Goal: Task Accomplishment & Management: Complete application form

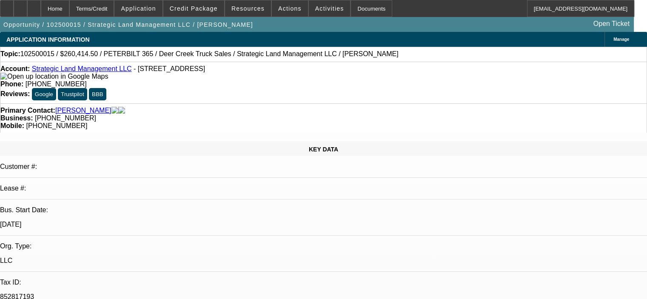
select select "0.15"
select select "2"
select select "0"
select select "6"
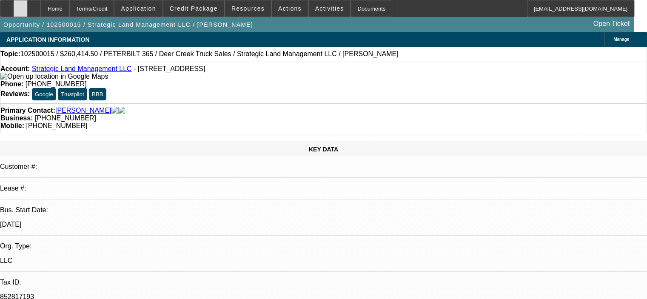
click at [27, 6] on div at bounding box center [21, 8] width 14 height 17
click at [200, 8] on span "Credit Package" at bounding box center [194, 8] width 48 height 7
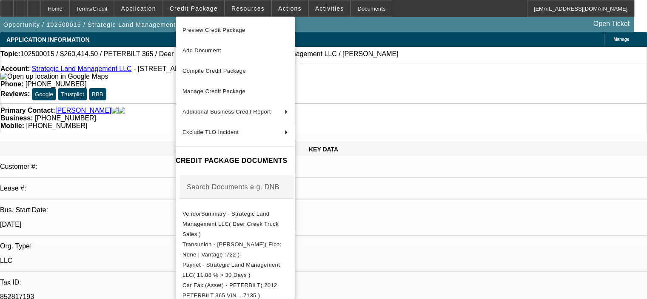
click at [433, 233] on div at bounding box center [323, 149] width 647 height 299
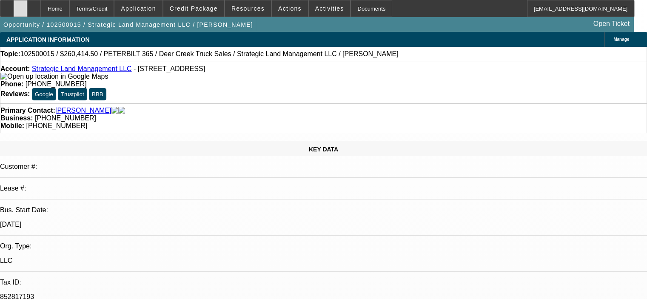
click at [20, 6] on icon at bounding box center [20, 6] width 0 height 0
click at [209, 8] on span "Credit Package" at bounding box center [194, 8] width 48 height 7
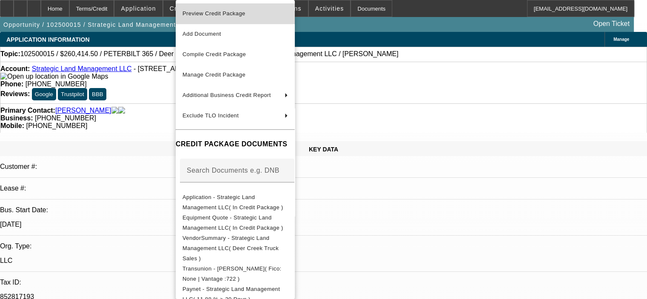
click at [215, 17] on span "Preview Credit Package" at bounding box center [214, 13] width 63 height 6
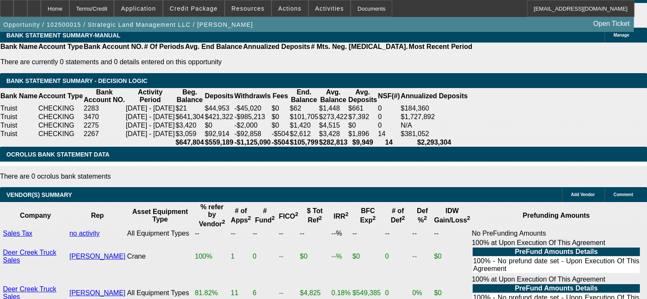
scroll to position [1447, 0]
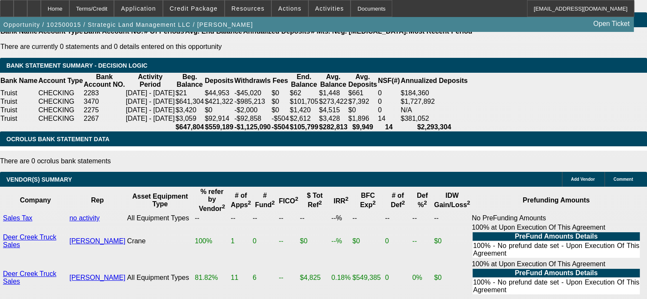
drag, startPoint x: 163, startPoint y: 124, endPoint x: 200, endPoint y: 119, distance: 37.4
type input "UNKNOWN"
type input "16"
type input "$7,455.94"
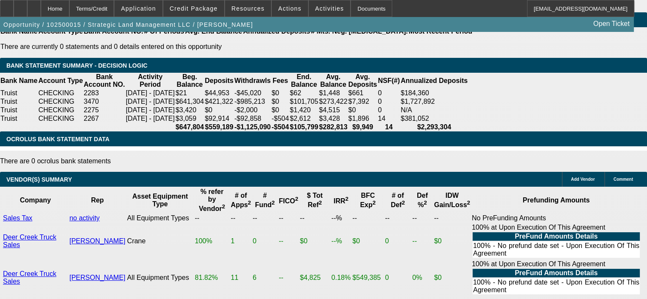
type input "$3,727.97"
type input "$11,297.74"
type input "$5,648.87"
type input "16"
drag, startPoint x: 207, startPoint y: 121, endPoint x: 212, endPoint y: 123, distance: 5.3
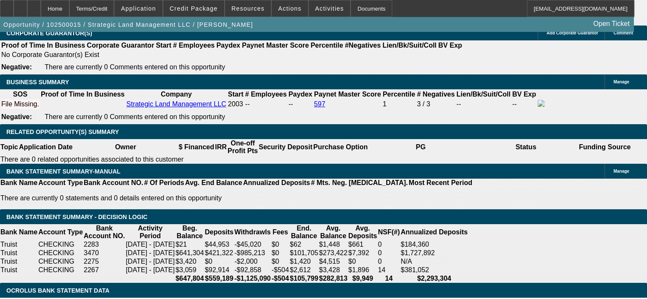
scroll to position [1277, 0]
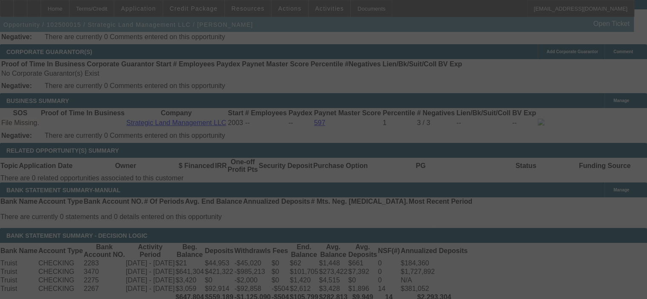
select select "0.15"
select select "2"
select select "0"
select select "6"
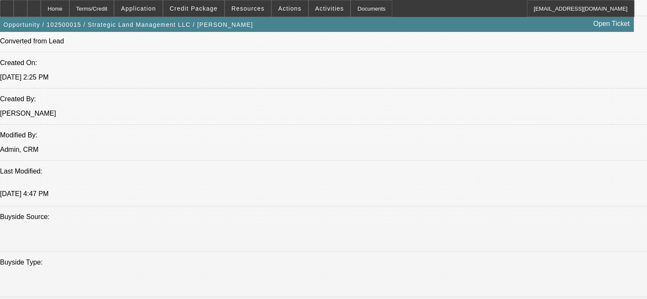
scroll to position [638, 0]
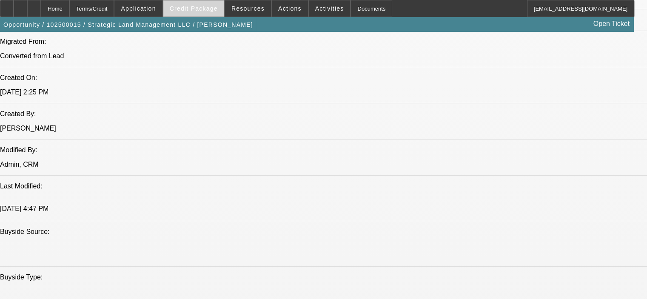
click at [202, 6] on span "Credit Package" at bounding box center [194, 8] width 48 height 7
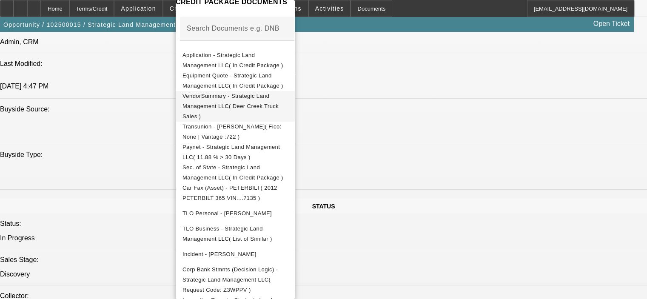
scroll to position [766, 0]
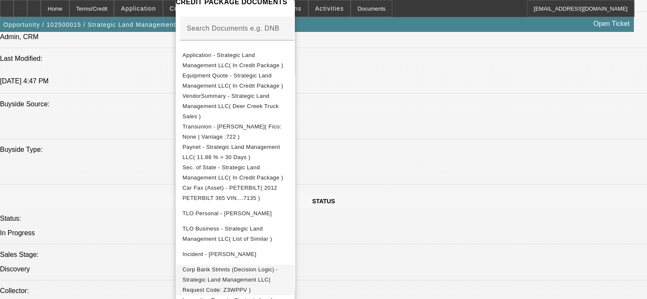
click at [278, 266] on span "Corp Bank Stmnts (Decision Logic) - Strategic Land Management LLC( Request Code…" at bounding box center [230, 279] width 95 height 27
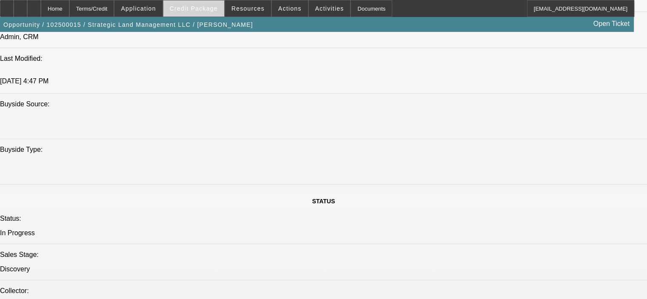
click at [210, 5] on span at bounding box center [193, 8] width 61 height 20
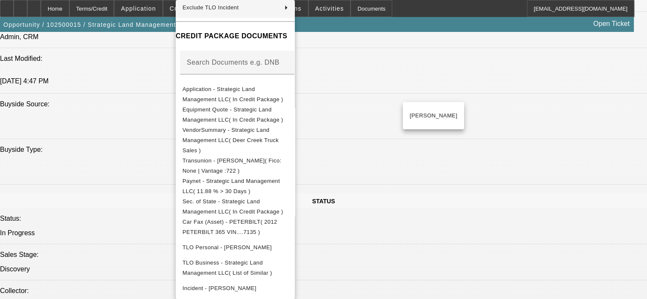
scroll to position [142, 0]
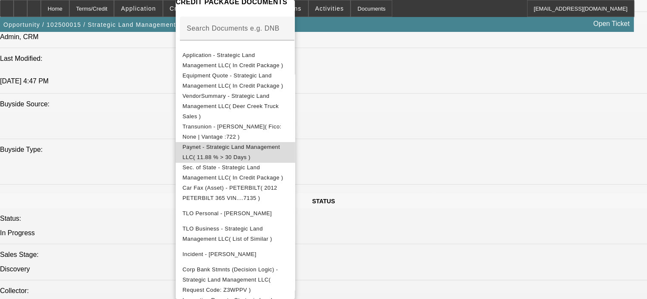
click at [288, 143] on span "Paynet - Strategic Land Management LLC( 11.88 % > 30 Days )" at bounding box center [236, 152] width 106 height 20
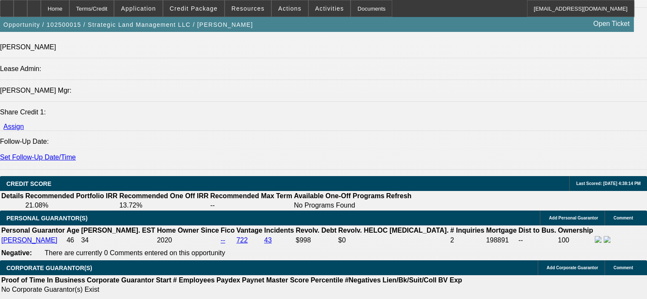
scroll to position [1064, 0]
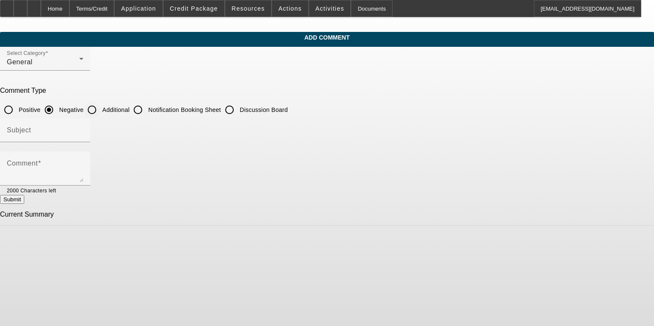
click at [100, 109] on input "Additional" at bounding box center [91, 109] width 17 height 17
radio input "true"
click at [83, 131] on input "Subject" at bounding box center [45, 134] width 77 height 10
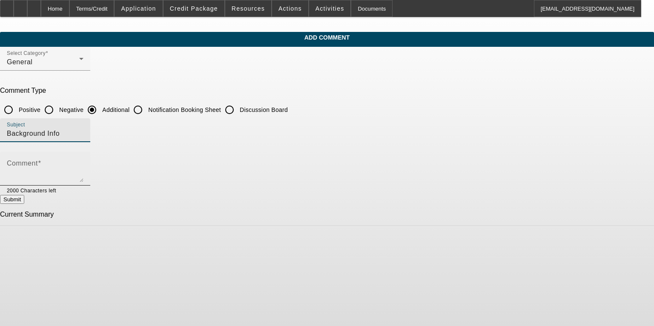
type input "Background Info"
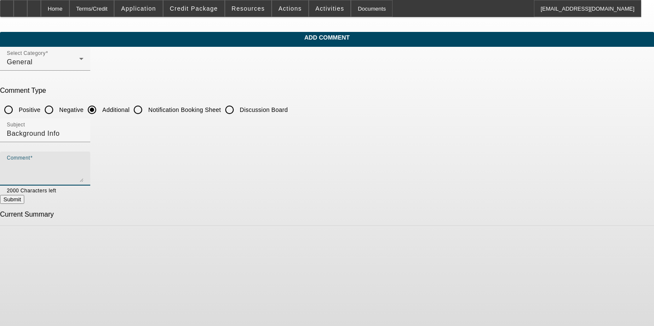
click at [83, 163] on textarea "Comment" at bounding box center [45, 172] width 77 height 20
paste textarea "Strategic Land Management is a Veteran-owned and operated company. They special…"
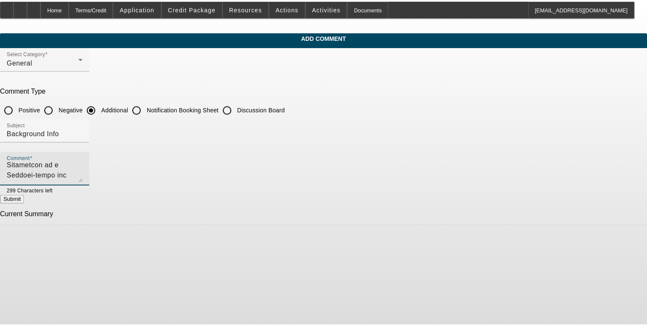
scroll to position [2, 0]
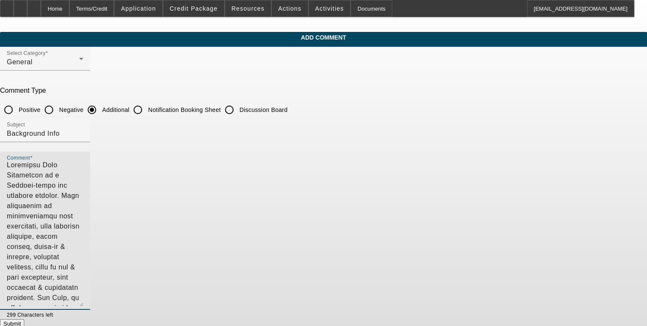
drag, startPoint x: 476, startPoint y: 180, endPoint x: 487, endPoint y: 304, distance: 124.8
click at [342, 304] on div "Comment 299 Characters left" at bounding box center [323, 236] width 647 height 168
click at [83, 235] on textarea "Comment" at bounding box center [45, 234] width 77 height 145
click at [83, 245] on textarea "Comment" at bounding box center [45, 234] width 77 height 145
drag, startPoint x: 277, startPoint y: 257, endPoint x: 288, endPoint y: 244, distance: 16.6
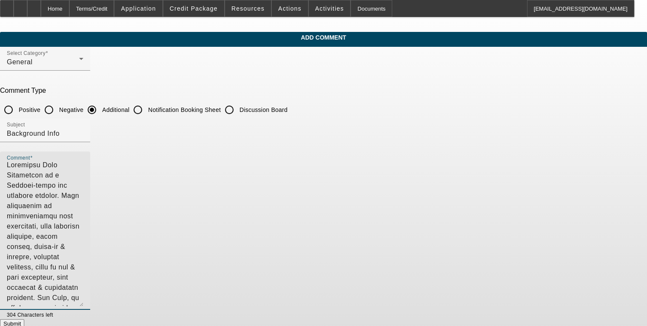
click at [83, 256] on textarea "Comment" at bounding box center [45, 234] width 77 height 145
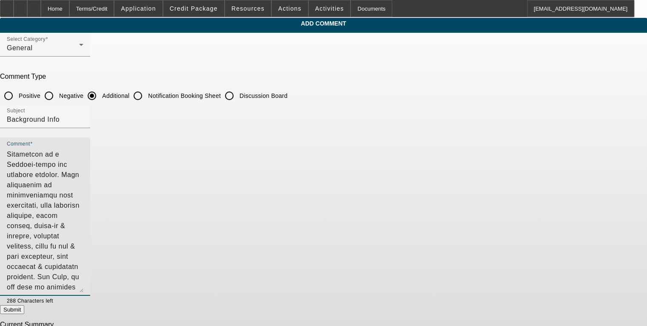
scroll to position [26, 0]
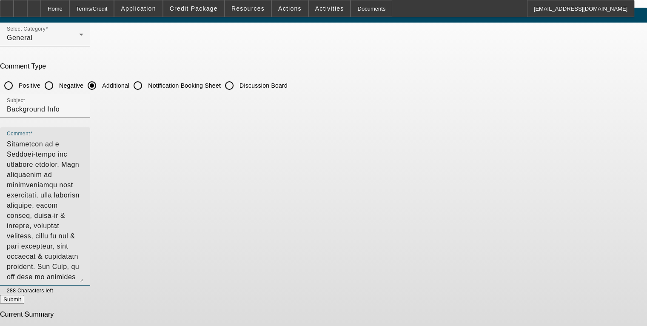
click at [83, 274] on textarea "Comment" at bounding box center [45, 209] width 77 height 145
type textarea "Strategic Land Management is a Veteran-owned and operated company. They special…"
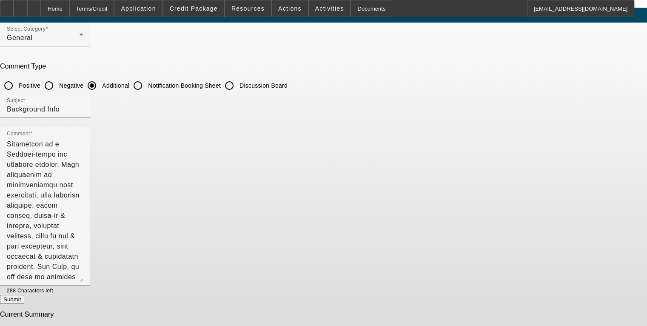
click at [24, 299] on button "Submit" at bounding box center [12, 299] width 24 height 9
radio input "true"
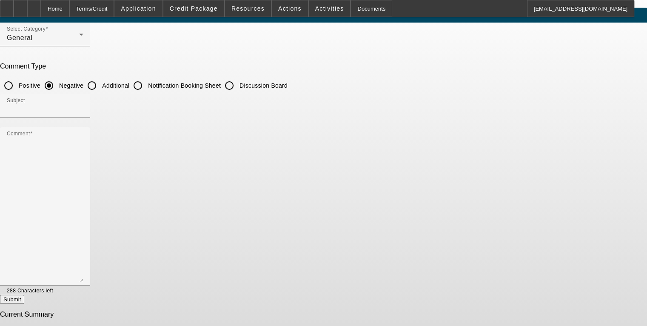
scroll to position [0, 0]
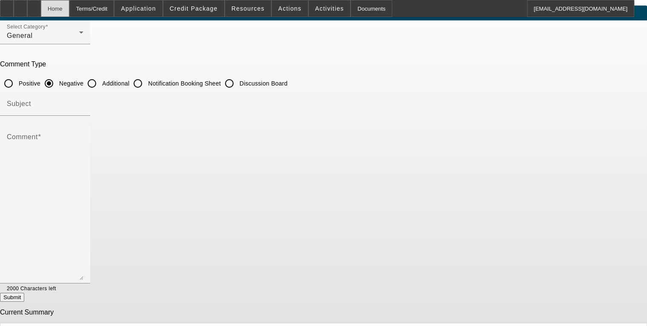
click at [69, 11] on div "Home" at bounding box center [55, 8] width 29 height 17
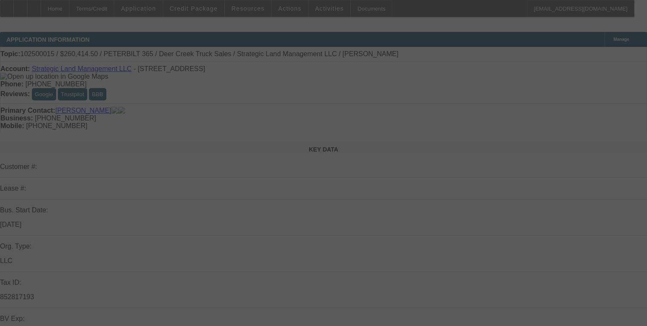
select select "0.15"
select select "2"
select select "0"
select select "6"
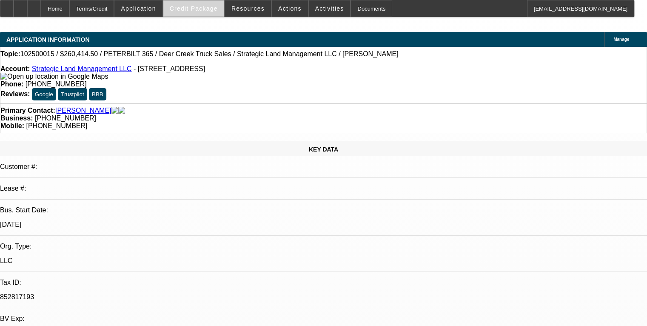
click at [198, 7] on span "Credit Package" at bounding box center [194, 8] width 48 height 7
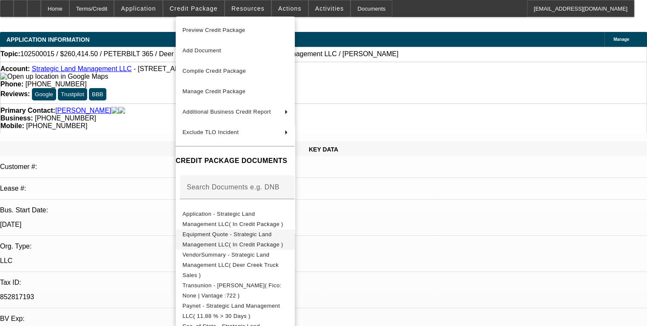
click at [267, 240] on span "Equipment Quote - Strategic Land Management LLC( In Credit Package )" at bounding box center [236, 239] width 106 height 20
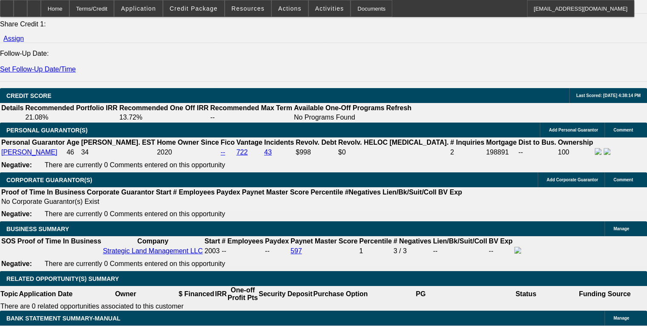
scroll to position [1149, 0]
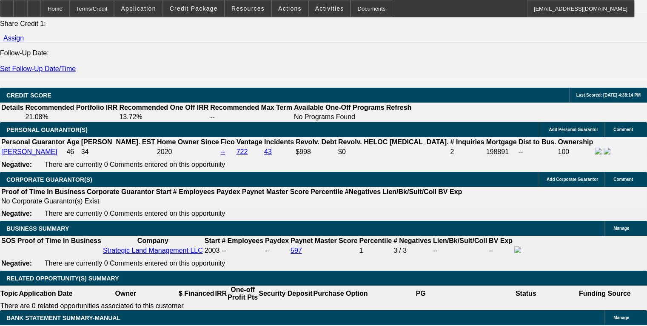
drag, startPoint x: 49, startPoint y: 106, endPoint x: 263, endPoint y: 186, distance: 228.7
copy span "Strategic Land Management is a Veteran-owned and operated company. They special…"
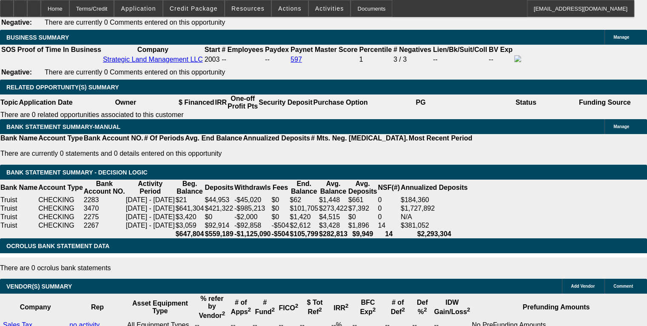
scroll to position [1447, 0]
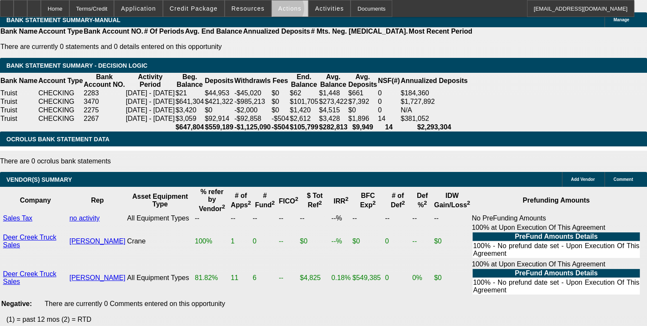
click at [279, 10] on span "Actions" at bounding box center [289, 8] width 23 height 7
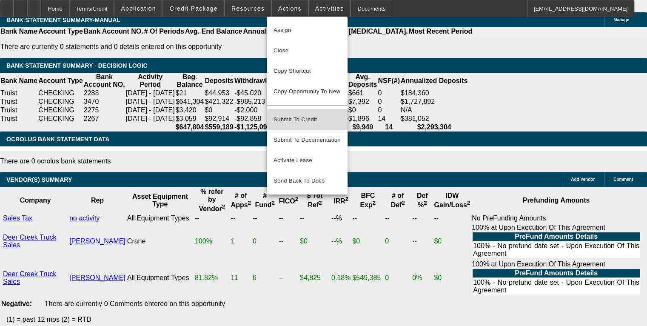
click at [298, 120] on button "Submit To Credit" at bounding box center [307, 119] width 81 height 20
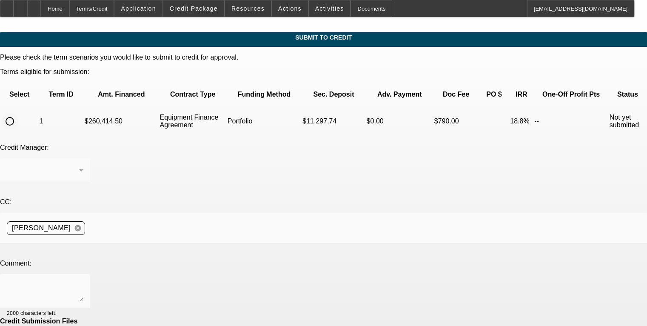
click at [18, 113] on input "radio" at bounding box center [9, 121] width 17 height 17
radio input "true"
click at [79, 165] on div "[PERSON_NAME]" at bounding box center [43, 170] width 72 height 10
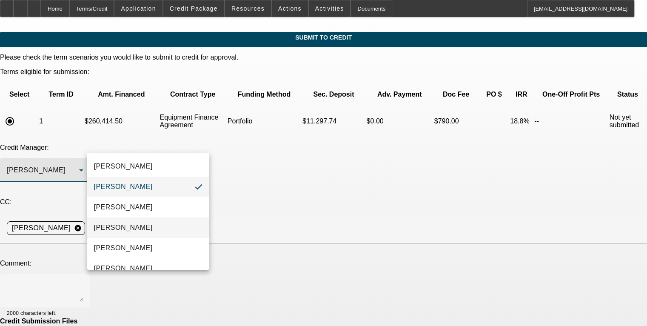
click at [170, 225] on mat-option "Arida, Michael" at bounding box center [148, 228] width 122 height 20
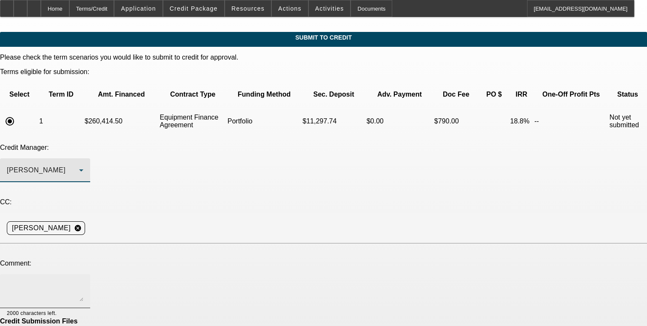
click at [83, 281] on textarea at bounding box center [45, 291] width 77 height 20
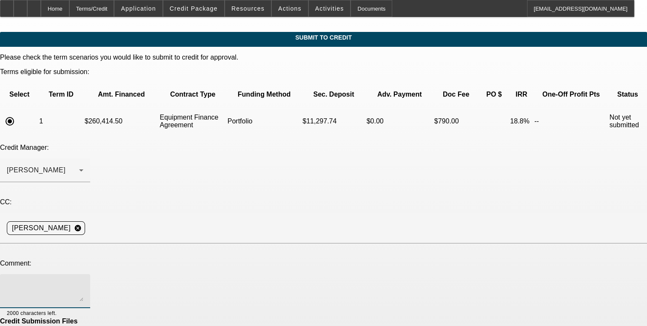
paste textarea "Strategic Land Management is a Veteran-owned and operated company. They special…"
drag, startPoint x: 94, startPoint y: 214, endPoint x: 98, endPoint y: 209, distance: 6.4
click at [83, 281] on textarea at bounding box center [45, 291] width 77 height 20
drag, startPoint x: 402, startPoint y: 227, endPoint x: 419, endPoint y: 335, distance: 109.0
click at [342, 320] on html "Home Terms/Credit Application Credit Package Resources Actions Activities Docum…" at bounding box center [323, 163] width 647 height 326
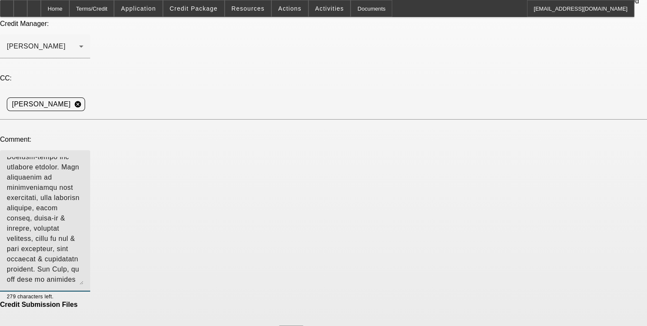
scroll to position [142, 0]
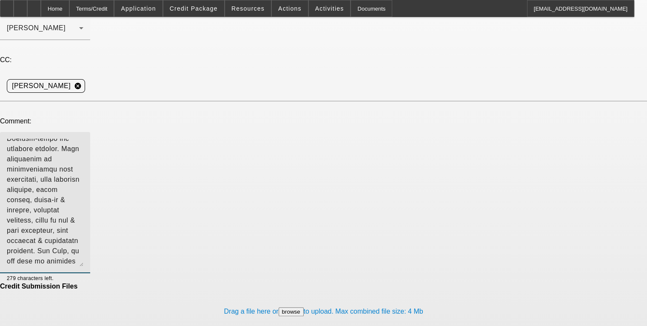
click at [83, 191] on textarea at bounding box center [45, 203] width 77 height 128
type textarea "Michael, Strategic Land Management is a Veteran-owned and operated company. The…"
click at [342, 283] on div "Credit Submission Files" at bounding box center [323, 287] width 647 height 8
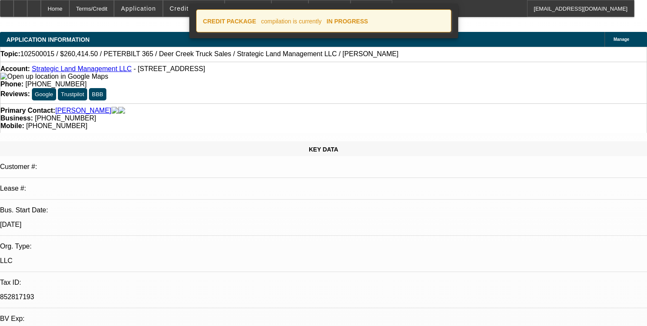
select select "0.15"
select select "2"
select select "0"
select select "6"
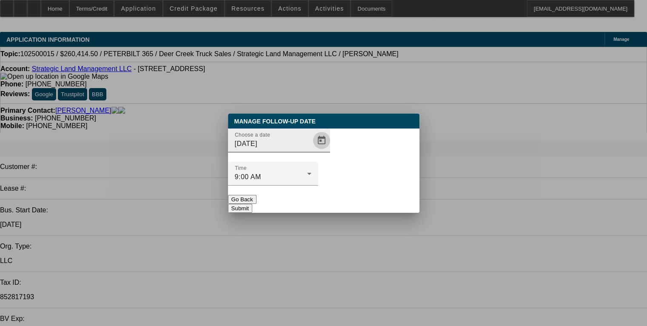
click at [312, 151] on span "Open calendar" at bounding box center [322, 140] width 20 height 20
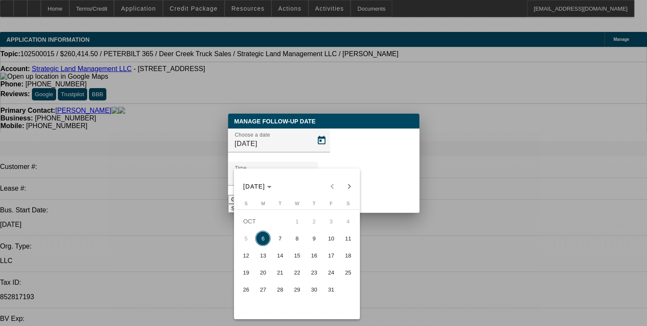
click at [264, 262] on span "13" at bounding box center [262, 255] width 15 height 15
type input "[DATE]"
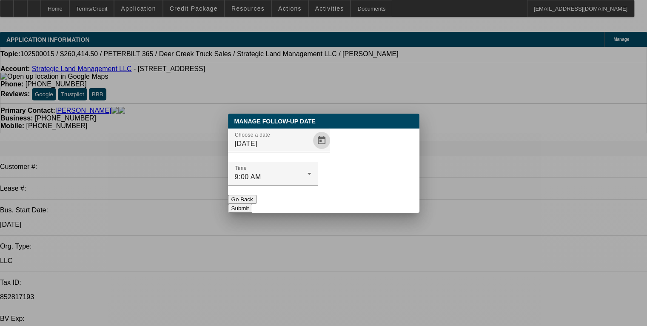
click at [252, 204] on button "Submit" at bounding box center [240, 208] width 24 height 9
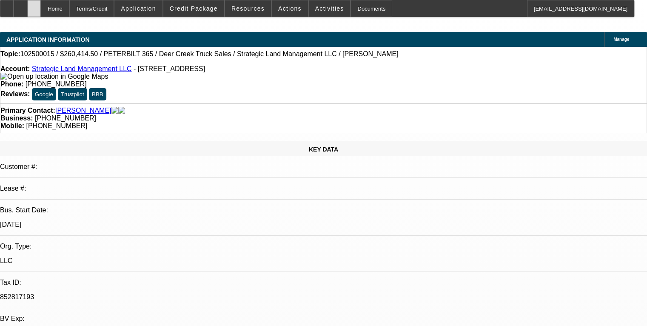
click at [34, 6] on icon at bounding box center [34, 6] width 0 height 0
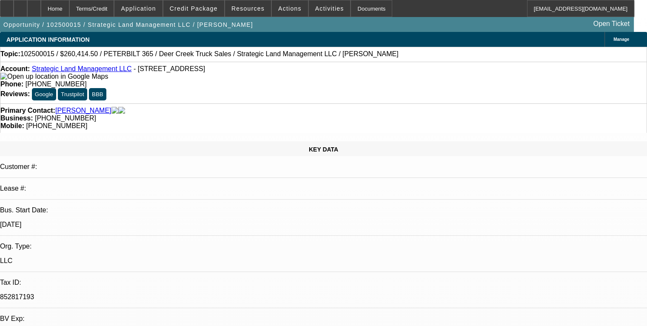
select select "0.15"
select select "2"
select select "0"
select select "6"
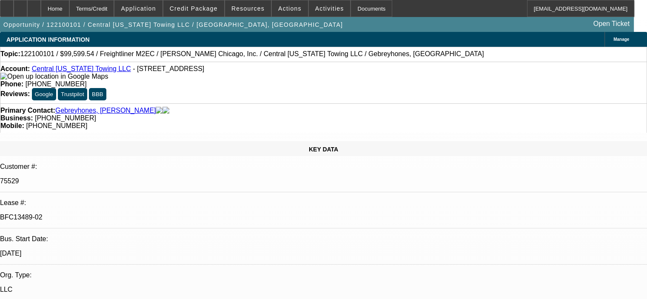
select select "0.2"
select select "2"
select select "0"
select select "6"
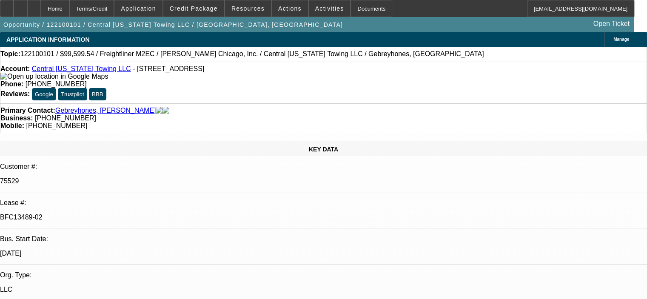
select select "0.2"
select select "2"
select select "0"
select select "6"
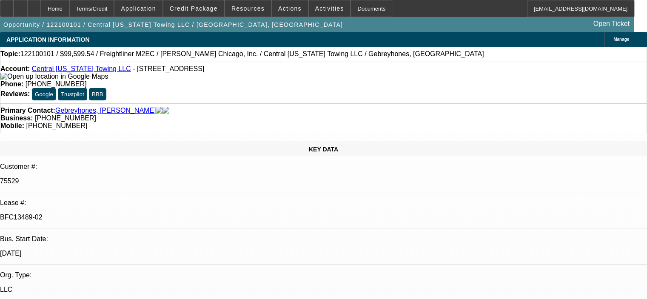
select select "0.2"
select select "2"
select select "0"
select select "6"
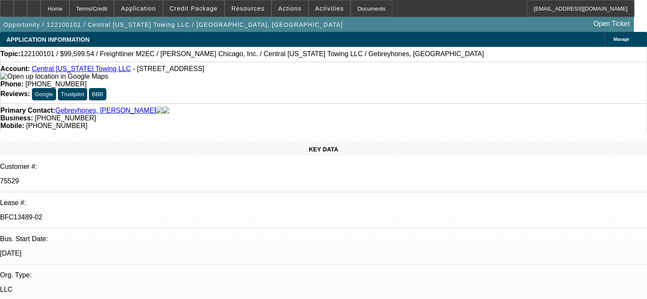
select select "0.2"
select select "2"
select select "0"
select select "6"
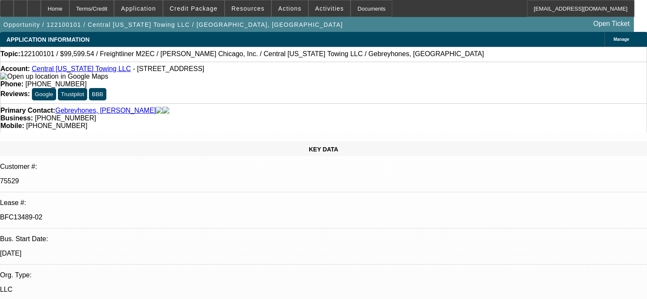
click at [100, 71] on link "Central Ohio Towing LLC" at bounding box center [81, 68] width 99 height 7
drag, startPoint x: 34, startPoint y: 68, endPoint x: 108, endPoint y: 67, distance: 73.7
click at [108, 67] on div "Account: Central Ohio Towing LLC - 8460 Sealyham Dr, Reynoldsburg, OH 43068" at bounding box center [323, 72] width 647 height 15
copy div ": Central Ohio Towing LLC - 8"
drag, startPoint x: 117, startPoint y: 155, endPoint x: 83, endPoint y: 156, distance: 33.7
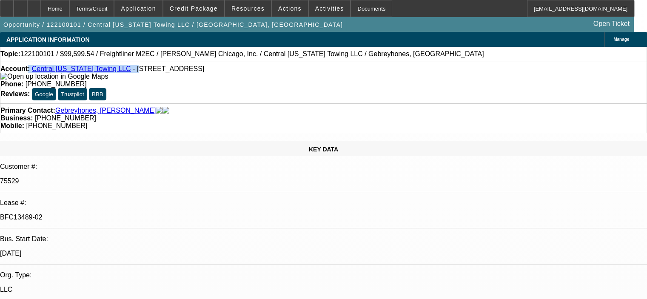
click at [83, 214] on div "BFC13489-02" at bounding box center [323, 218] width 647 height 8
copy p "BFC13489-02"
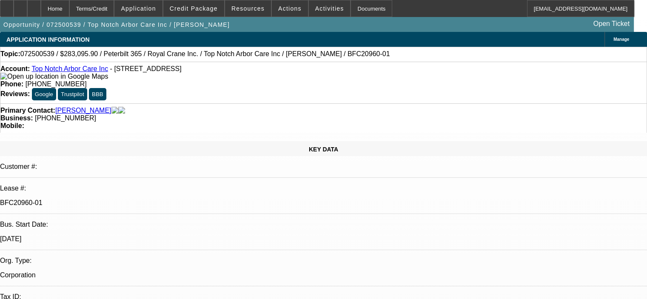
select select "0"
select select "2"
select select "0"
select select "6"
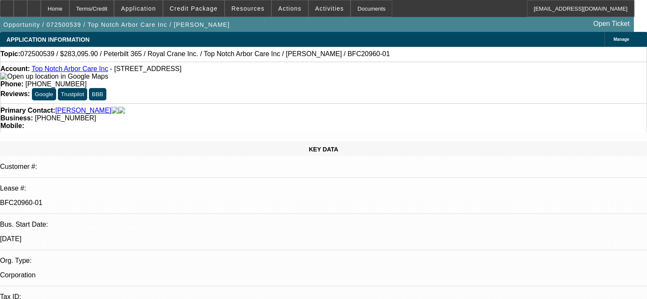
select select "0.15"
select select "2"
select select "0"
select select "6"
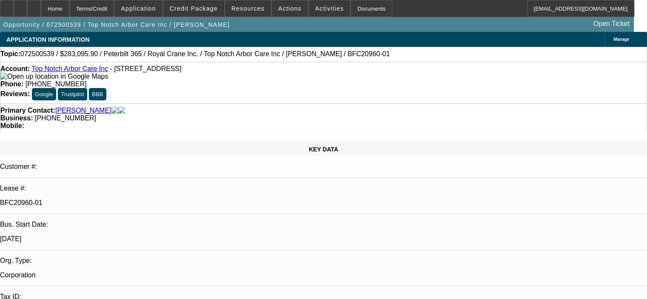
select select "0.15"
select select "2"
select select "0"
select select "6"
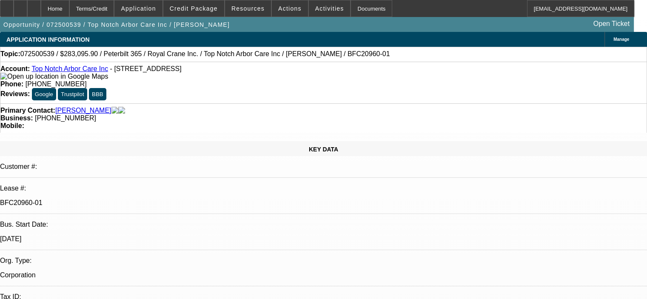
select select "0.15"
select select "2"
select select "0"
select select "6"
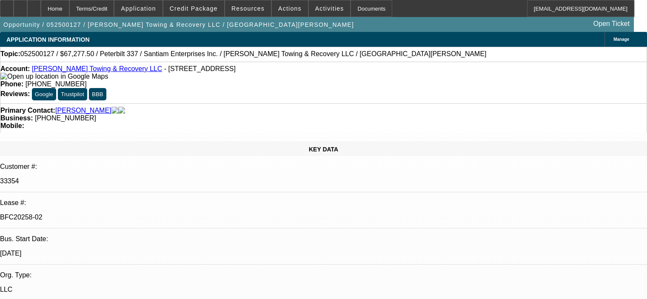
select select "0.15"
select select "2"
select select "0"
select select "6"
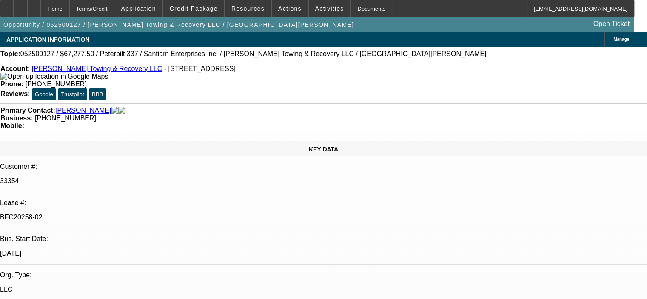
select select "0.15"
select select "2"
select select "0"
select select "6"
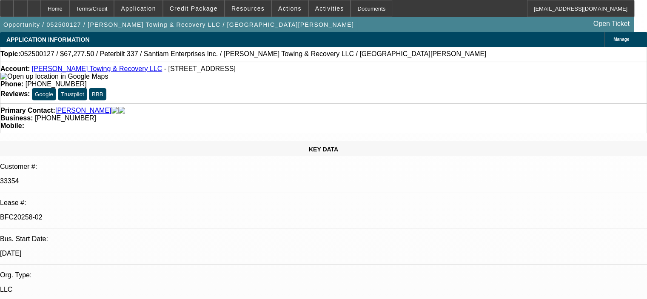
select select "0.15"
select select "2"
select select "0"
select select "6"
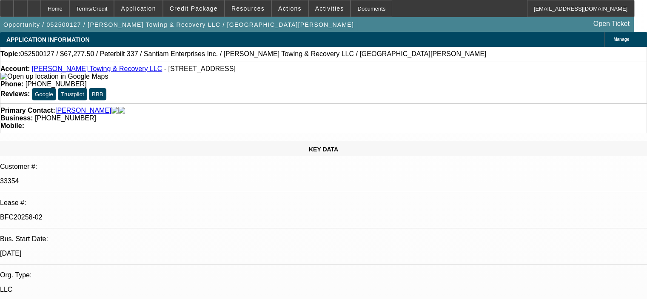
select select "0.15"
select select "2"
select select "0"
select select "6"
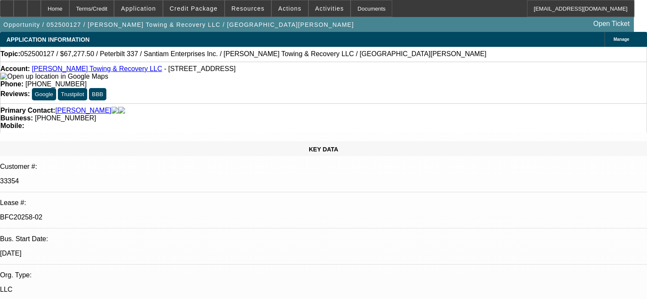
click at [14, 14] on div at bounding box center [7, 8] width 14 height 17
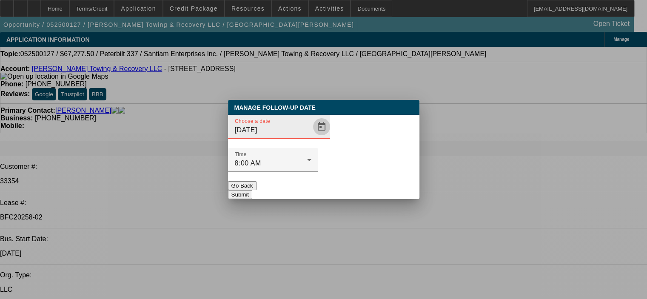
click at [312, 137] on span "Open calendar" at bounding box center [322, 127] width 20 height 20
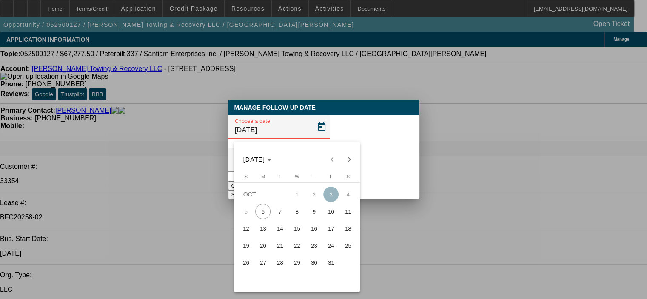
click at [261, 232] on span "13" at bounding box center [262, 228] width 15 height 15
type input "[DATE]"
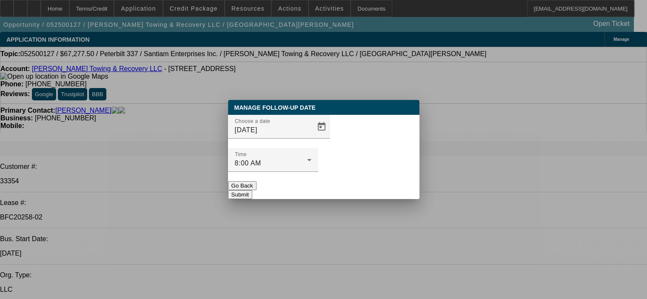
click at [252, 190] on button "Submit" at bounding box center [240, 194] width 24 height 9
